Goal: Information Seeking & Learning: Learn about a topic

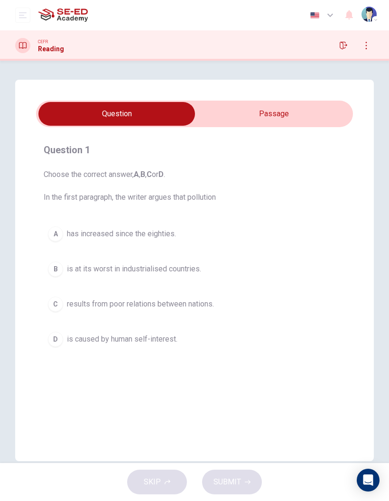
scroll to position [0, 0]
click at [301, 120] on input "checkbox" at bounding box center [117, 114] width 476 height 24
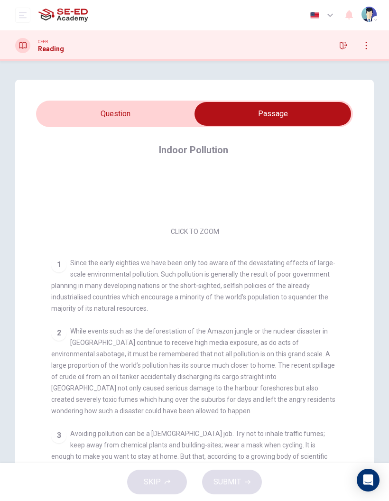
scroll to position [95, 0]
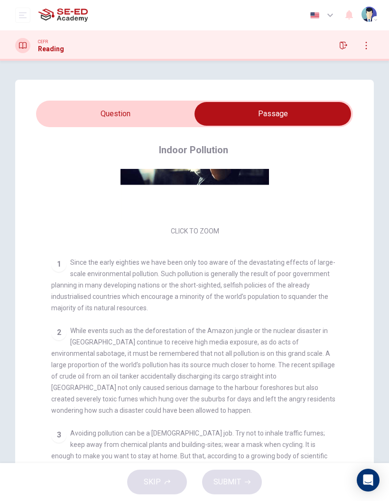
click at [77, 108] on input "checkbox" at bounding box center [273, 114] width 476 height 24
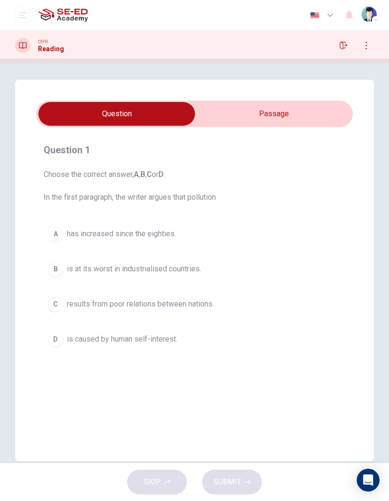
click at [318, 109] on input "checkbox" at bounding box center [117, 114] width 476 height 24
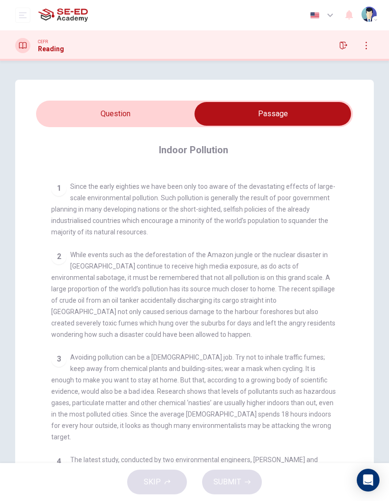
scroll to position [169, 0]
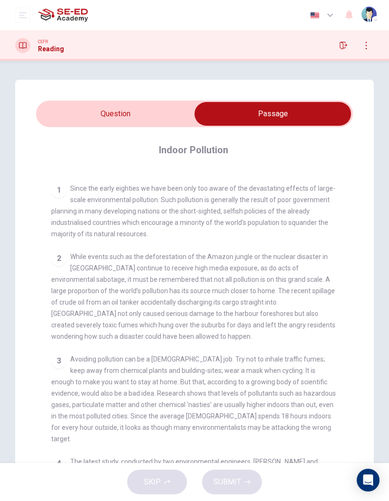
click at [68, 106] on input "checkbox" at bounding box center [273, 114] width 476 height 24
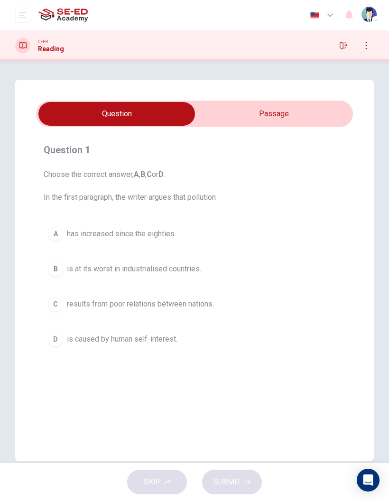
click at [321, 111] on input "checkbox" at bounding box center [117, 114] width 476 height 24
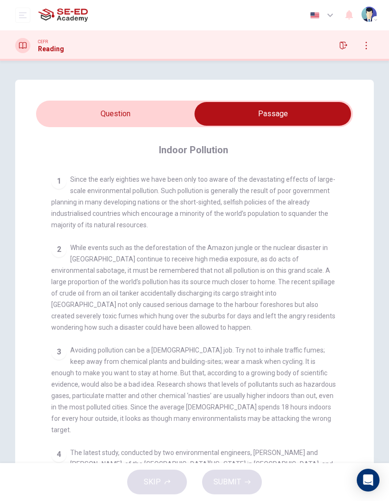
scroll to position [178, 0]
click at [51, 125] on input "checkbox" at bounding box center [273, 114] width 476 height 24
checkbox input "false"
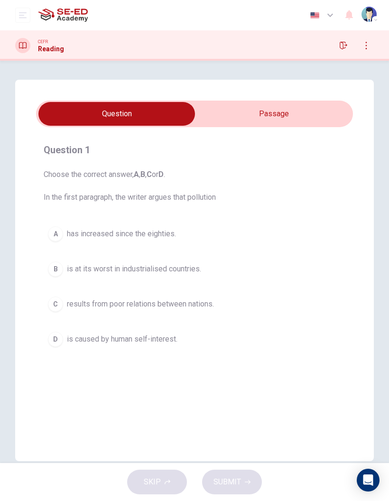
click at [180, 238] on button "A has increased since the eighties." at bounding box center [195, 234] width 302 height 24
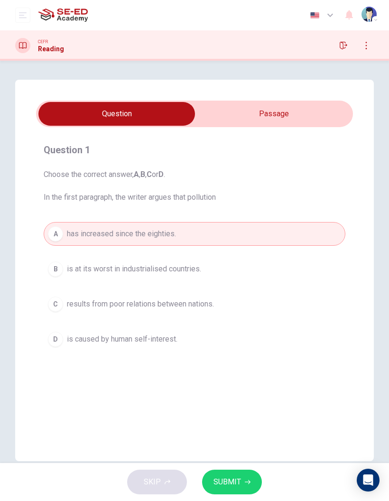
click at [201, 231] on button "A has increased since the eighties." at bounding box center [195, 234] width 302 height 24
click at [194, 254] on div "A has increased since the eighties. B is at its worst in industrialised countri…" at bounding box center [195, 286] width 302 height 129
click at [194, 263] on button "B is at its worst in industrialised countries." at bounding box center [195, 269] width 302 height 24
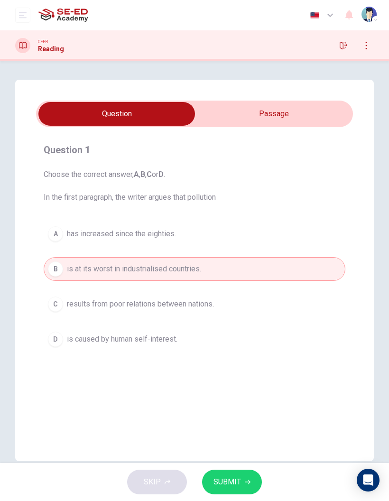
click at [242, 481] on button "SUBMIT" at bounding box center [232, 482] width 60 height 25
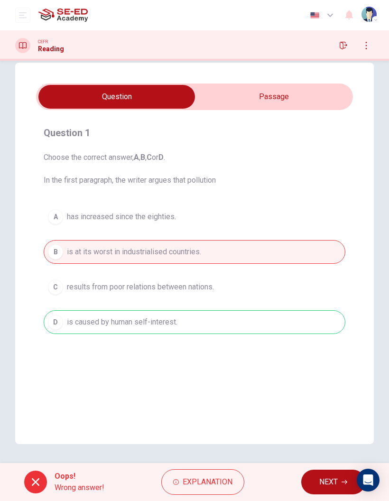
scroll to position [17, 0]
click at [240, 485] on button "Explanation" at bounding box center [202, 482] width 83 height 26
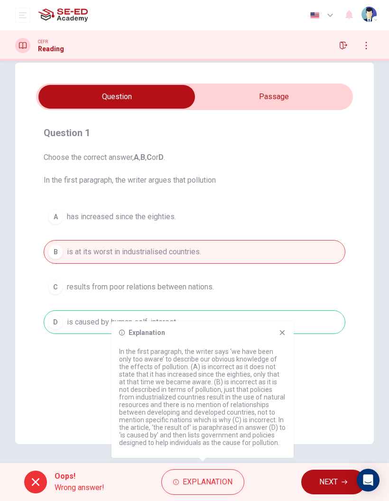
click at [327, 482] on span "NEXT" at bounding box center [328, 482] width 19 height 13
